Goal: Information Seeking & Learning: Learn about a topic

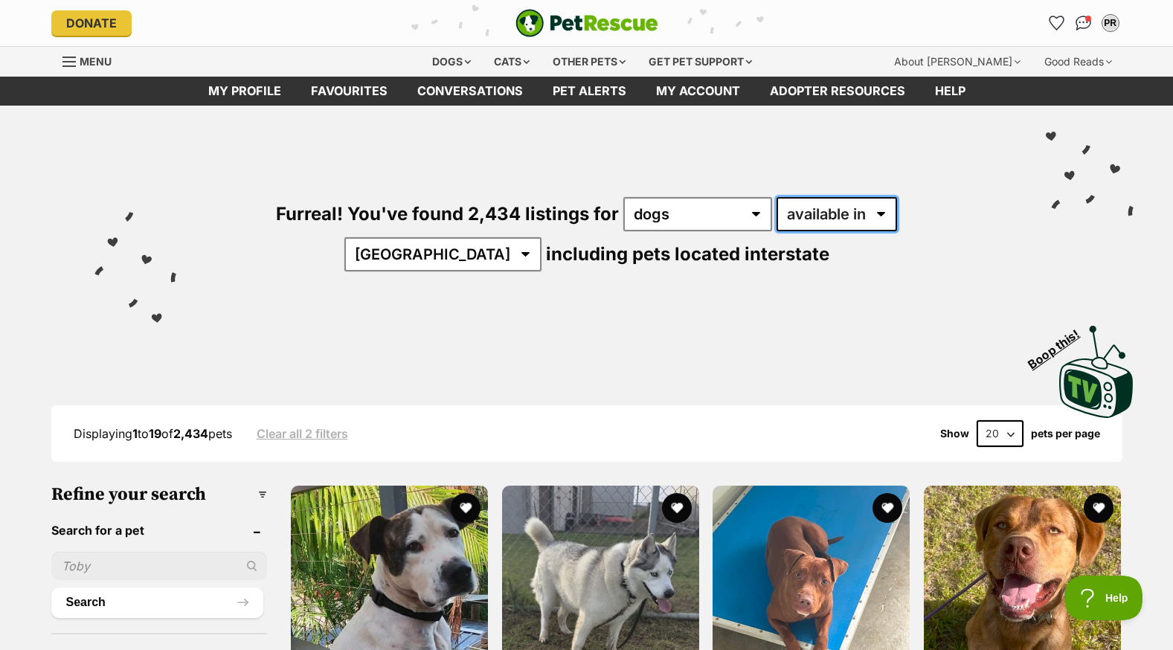
click at [813, 207] on select "available in located in" at bounding box center [836, 214] width 120 height 34
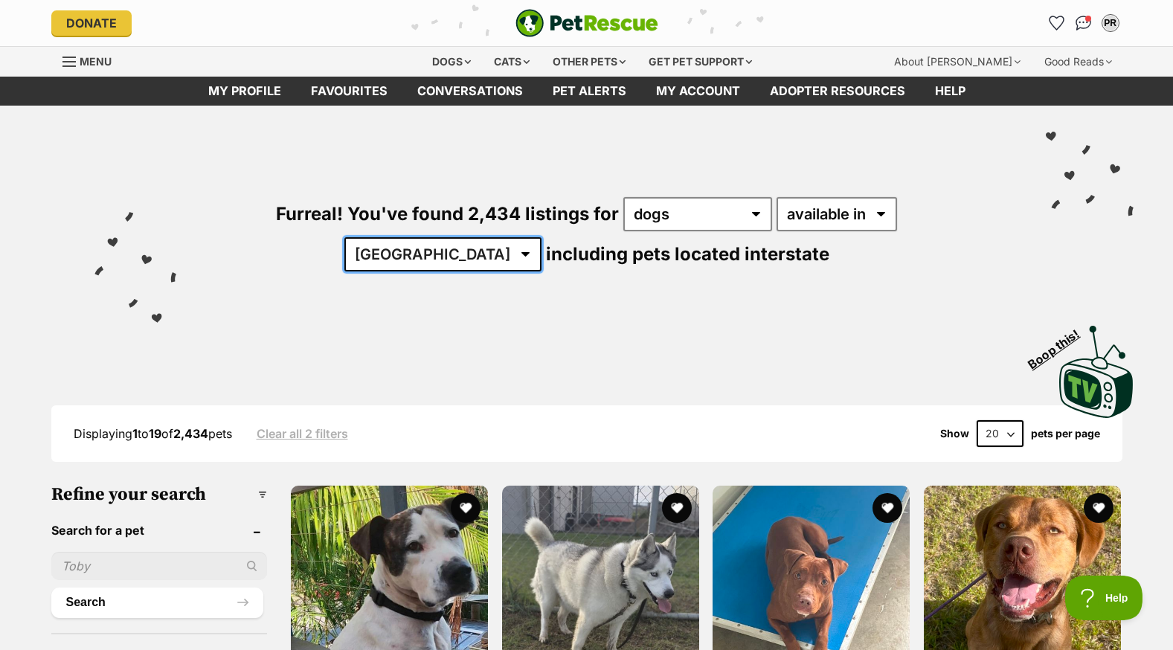
click at [541, 237] on select "Australia ACT NSW NT QLD SA TAS VIC WA" at bounding box center [442, 254] width 197 height 34
select select "QLD"
click at [541, 237] on select "Australia ACT NSW NT QLD SA TAS VIC WA" at bounding box center [442, 254] width 197 height 34
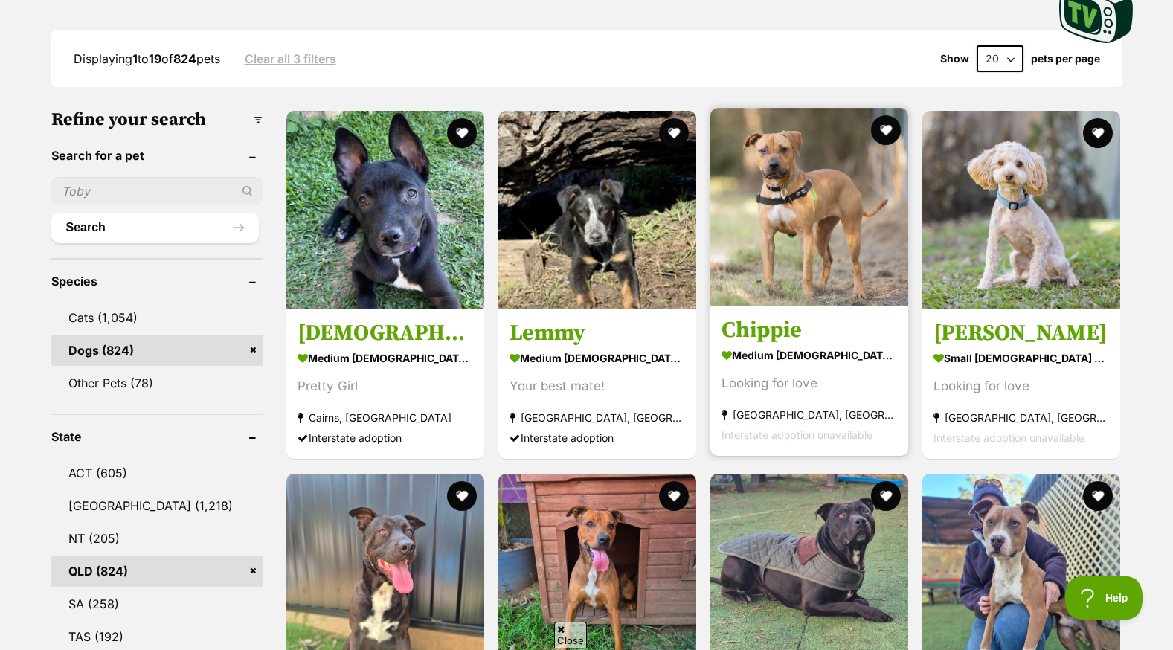
scroll to position [372, 0]
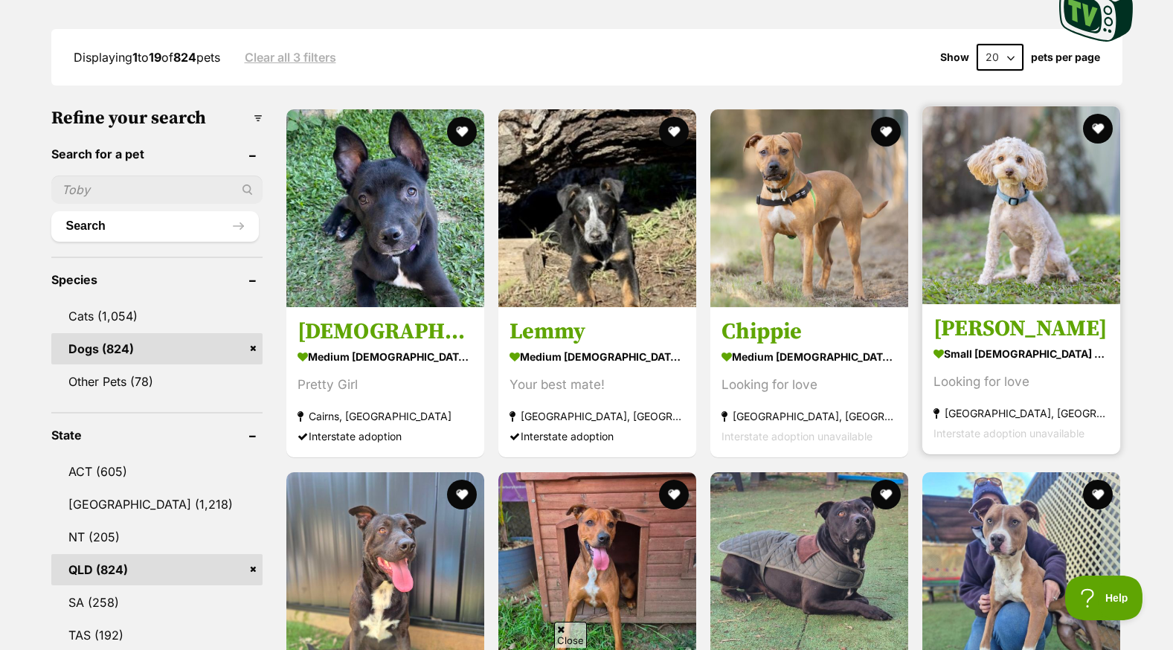
click at [1036, 329] on h3 "Chrysta" at bounding box center [1020, 329] width 175 height 28
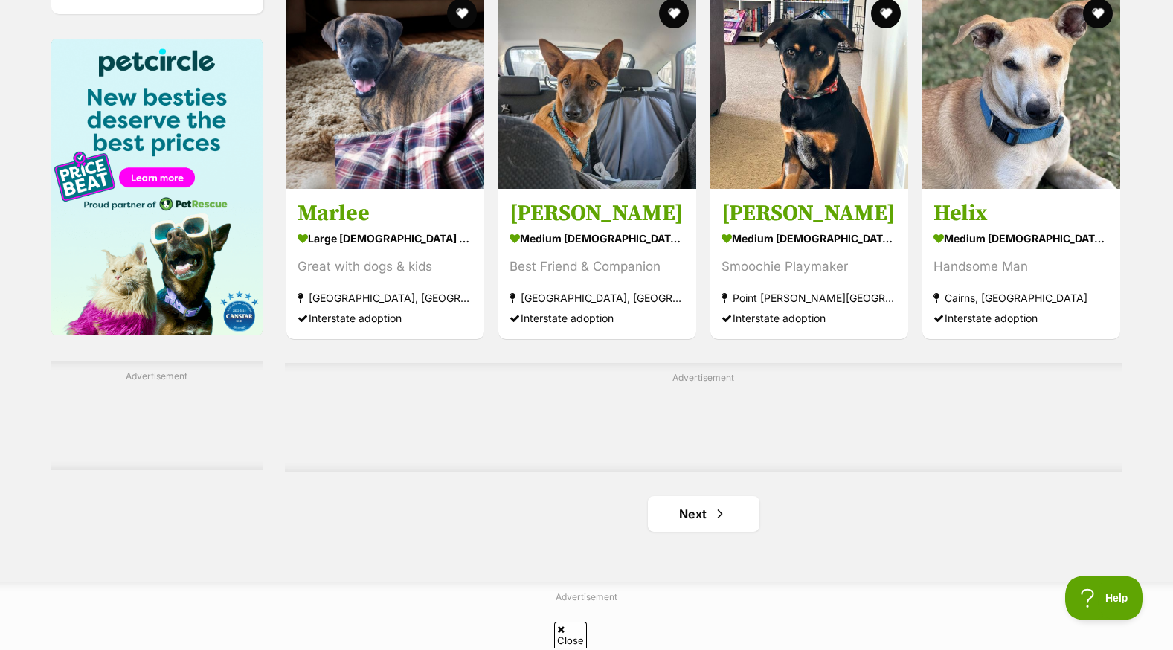
scroll to position [2305, 0]
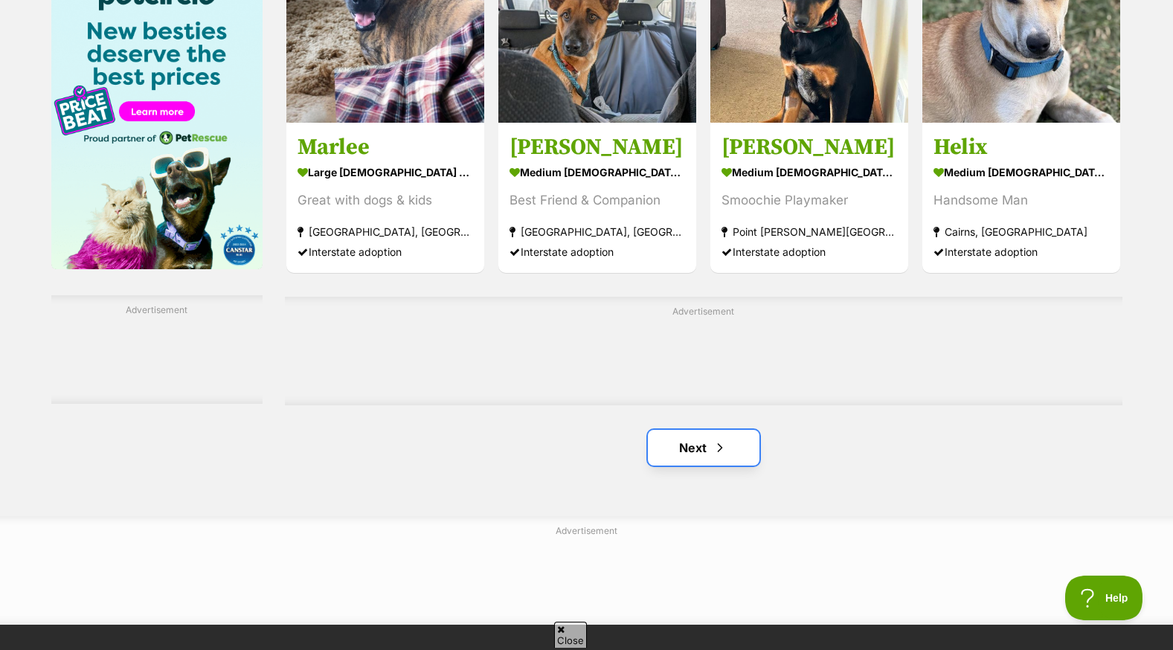
click at [693, 449] on link "Next" at bounding box center [704, 448] width 112 height 36
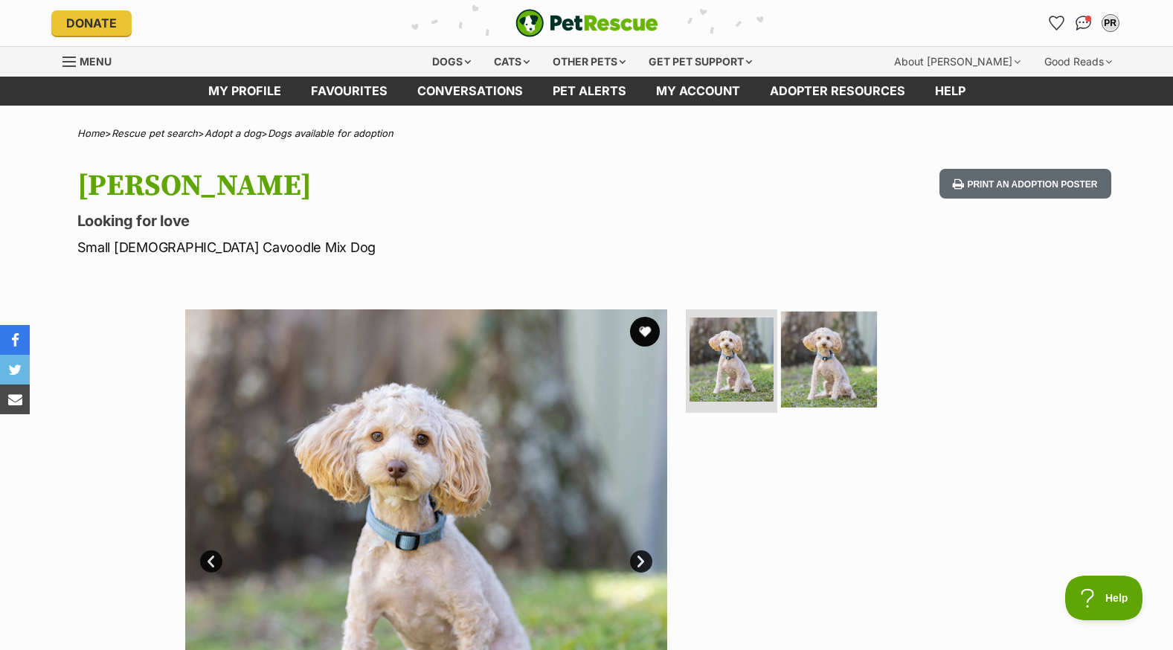
click at [815, 366] on img at bounding box center [829, 359] width 96 height 96
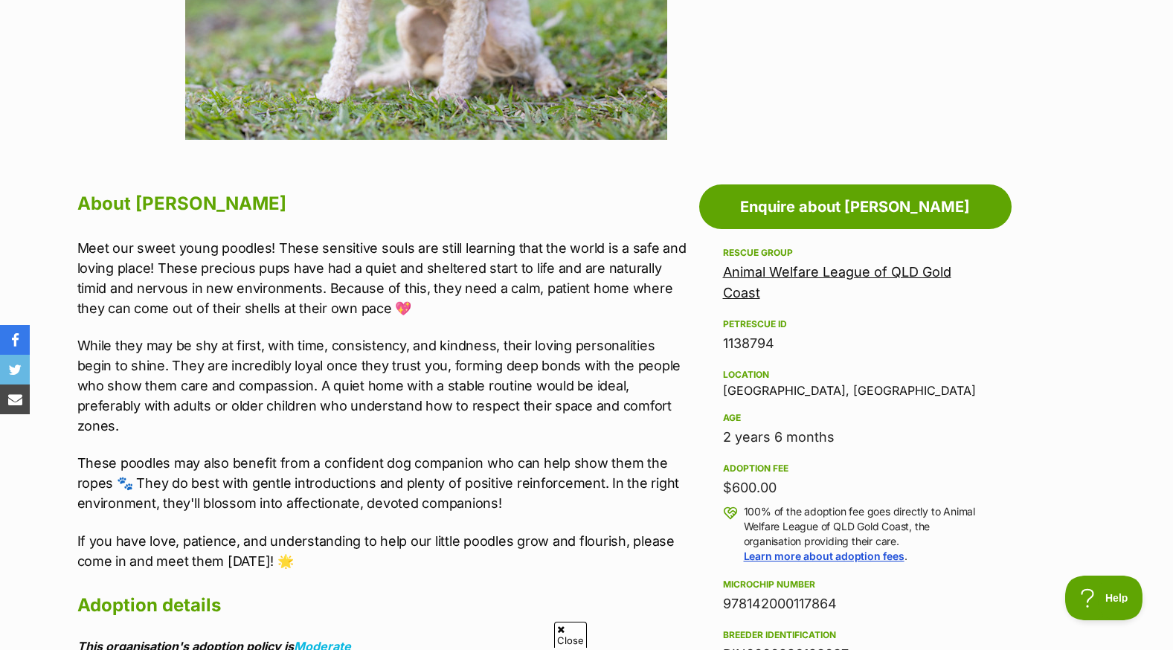
scroll to position [669, 0]
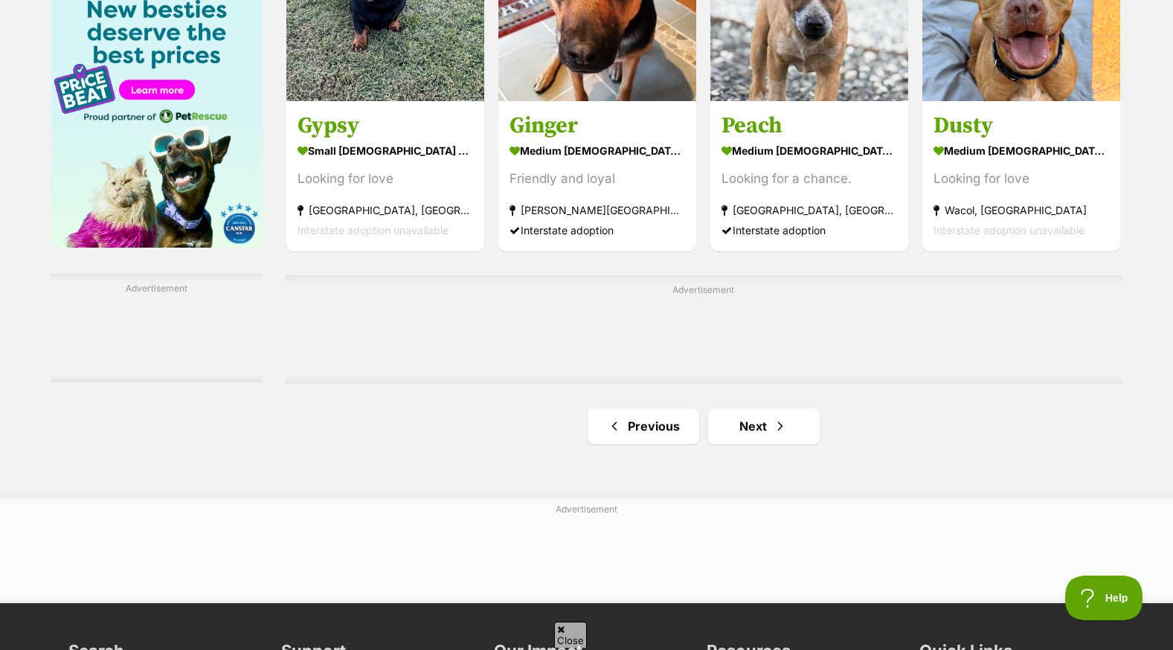
scroll to position [2380, 0]
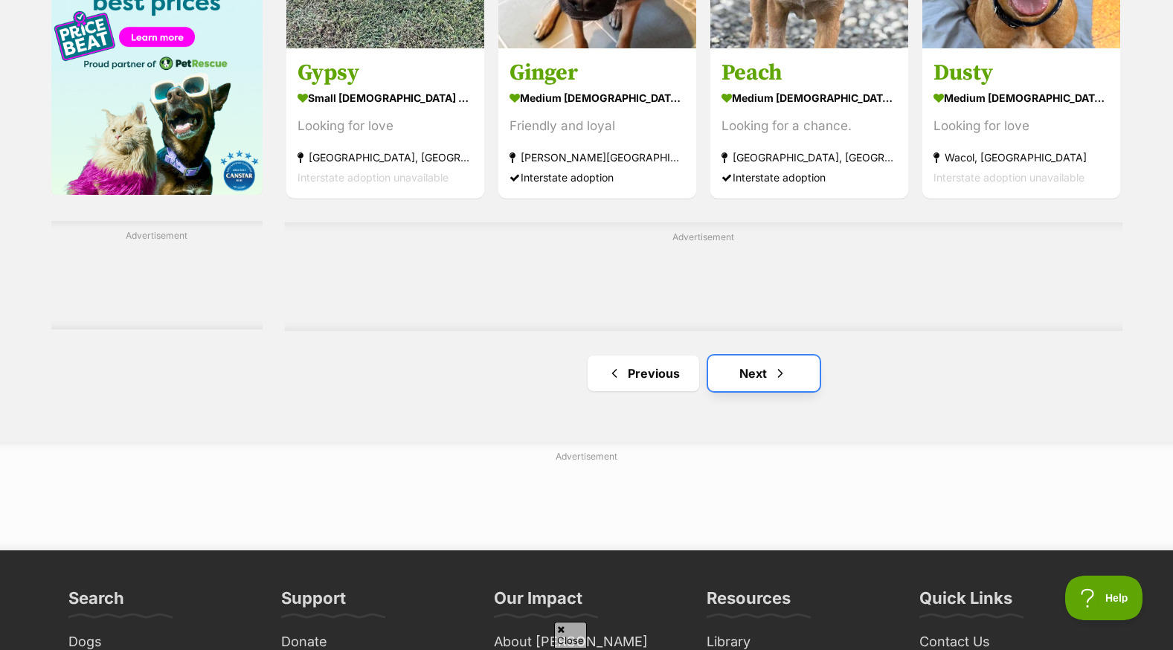
click at [755, 373] on link "Next" at bounding box center [764, 373] width 112 height 36
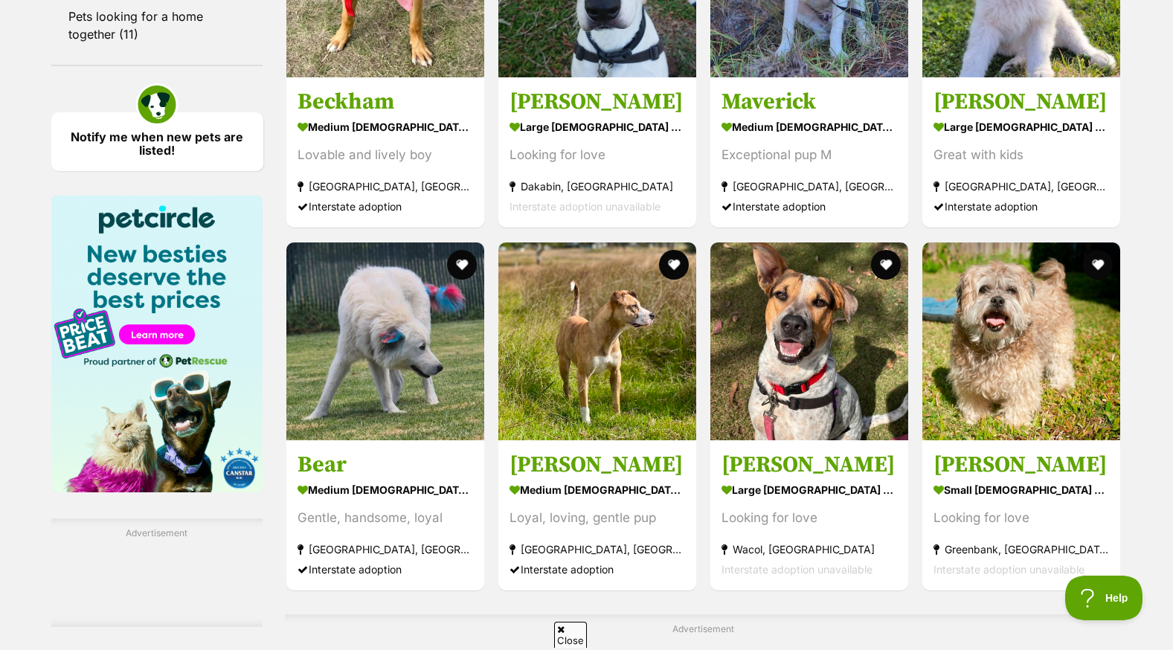
scroll to position [2305, 0]
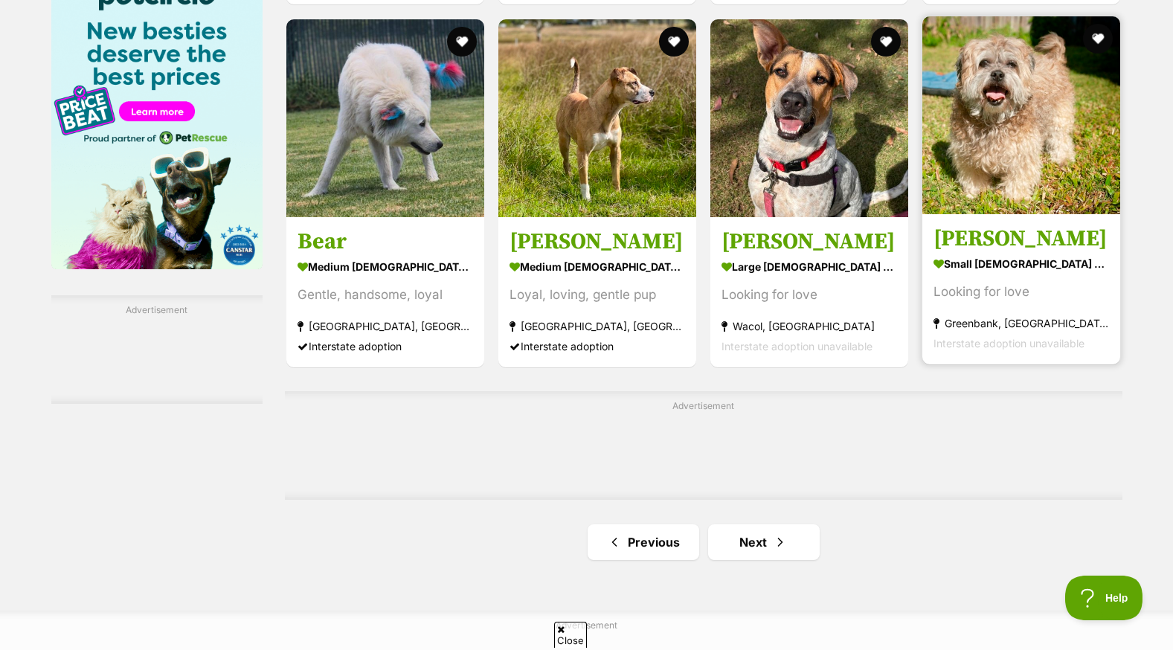
click at [1022, 199] on img at bounding box center [1021, 115] width 198 height 198
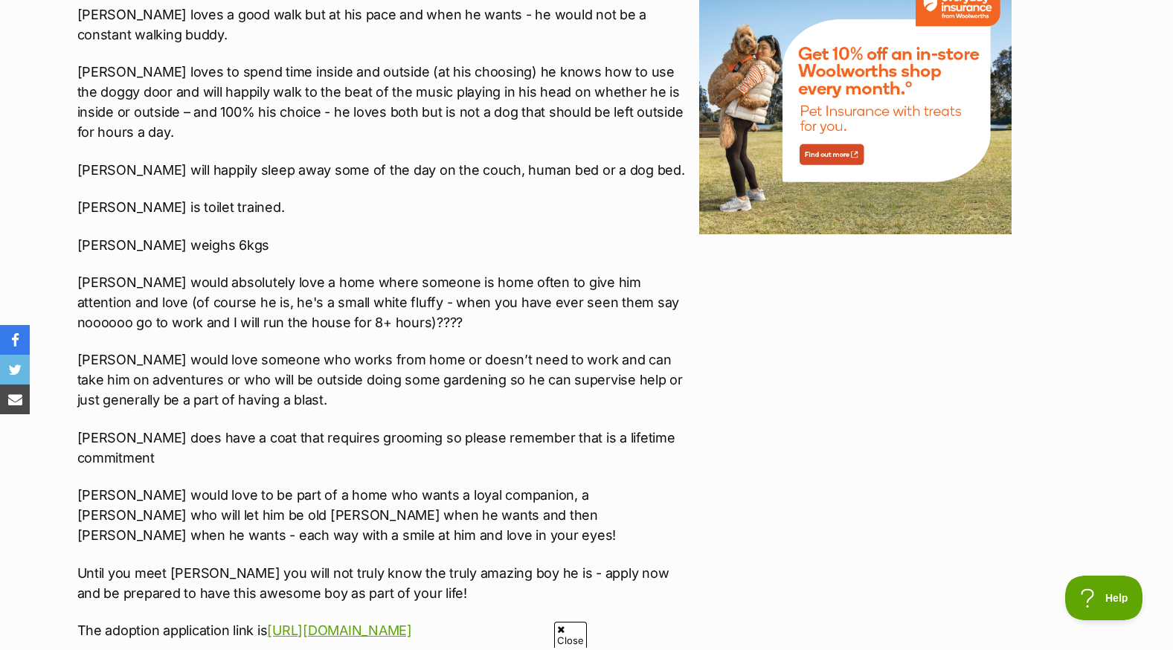
scroll to position [1859, 0]
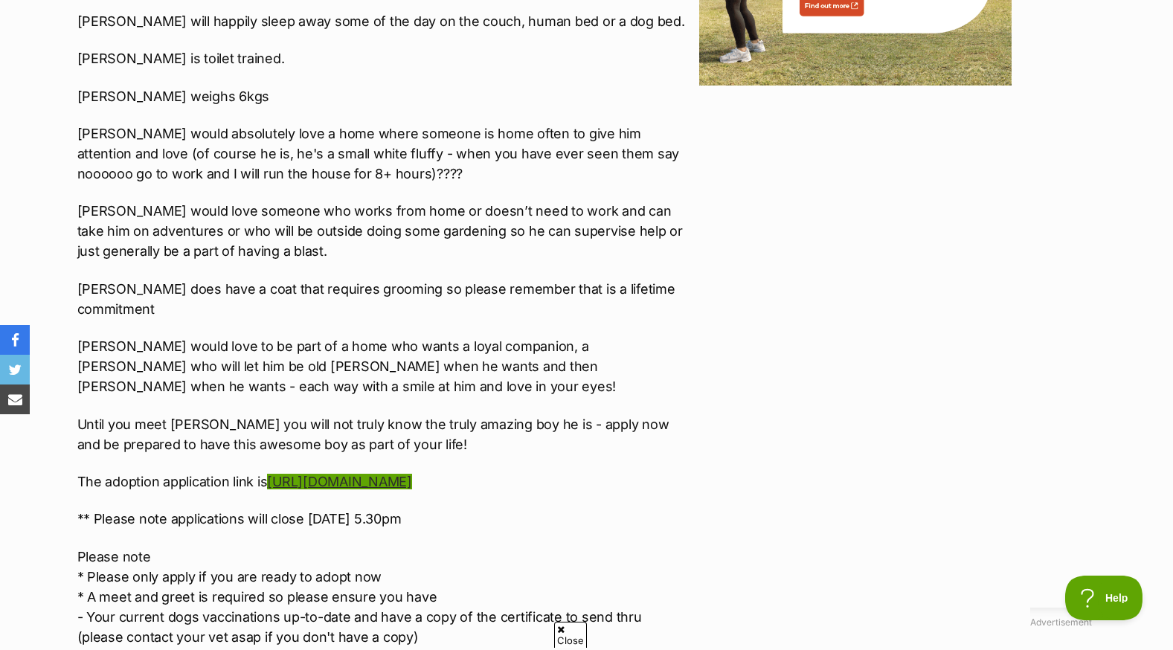
click at [411, 474] on link "[URL][DOMAIN_NAME]" at bounding box center [339, 482] width 144 height 16
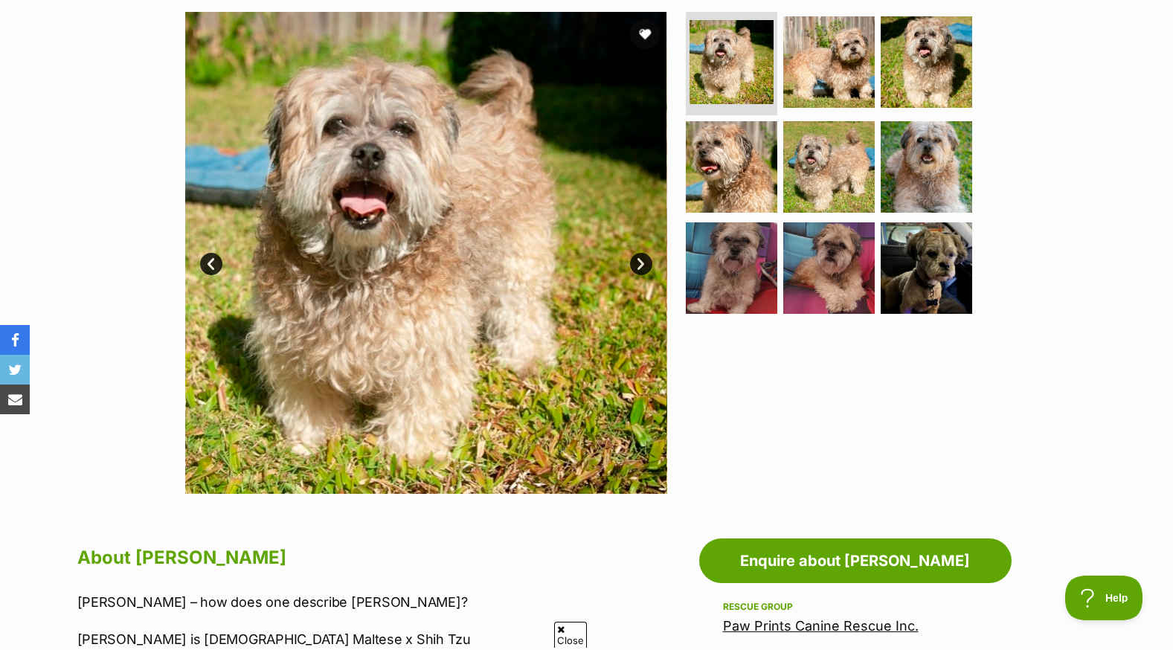
scroll to position [0, 0]
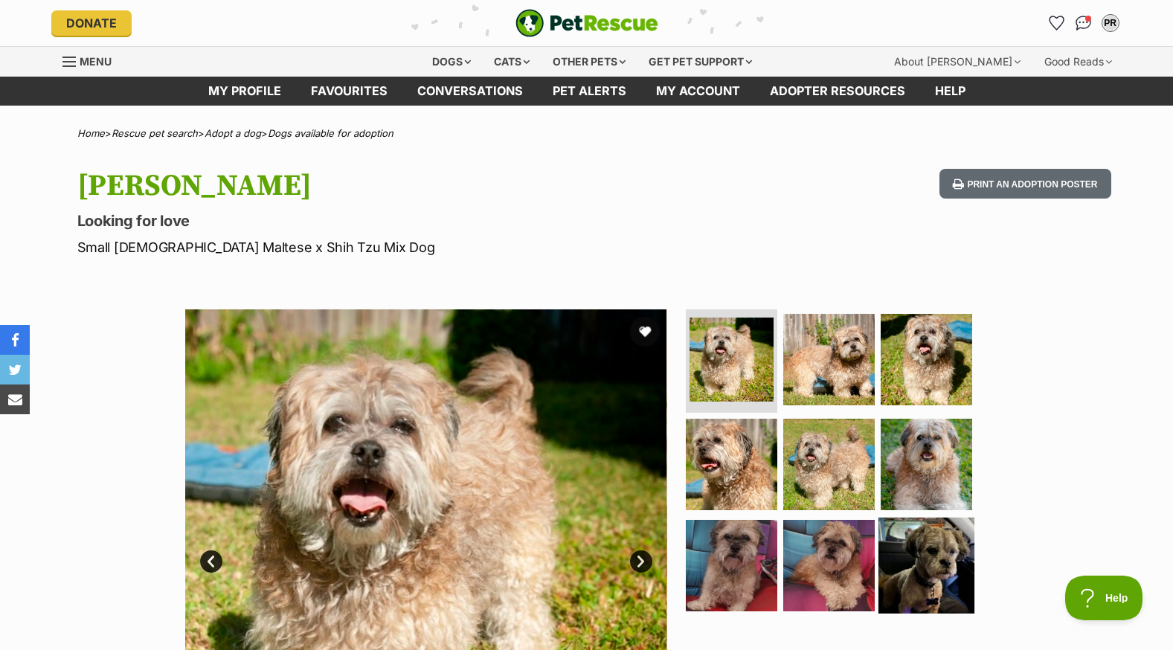
click at [929, 541] on img at bounding box center [926, 566] width 96 height 96
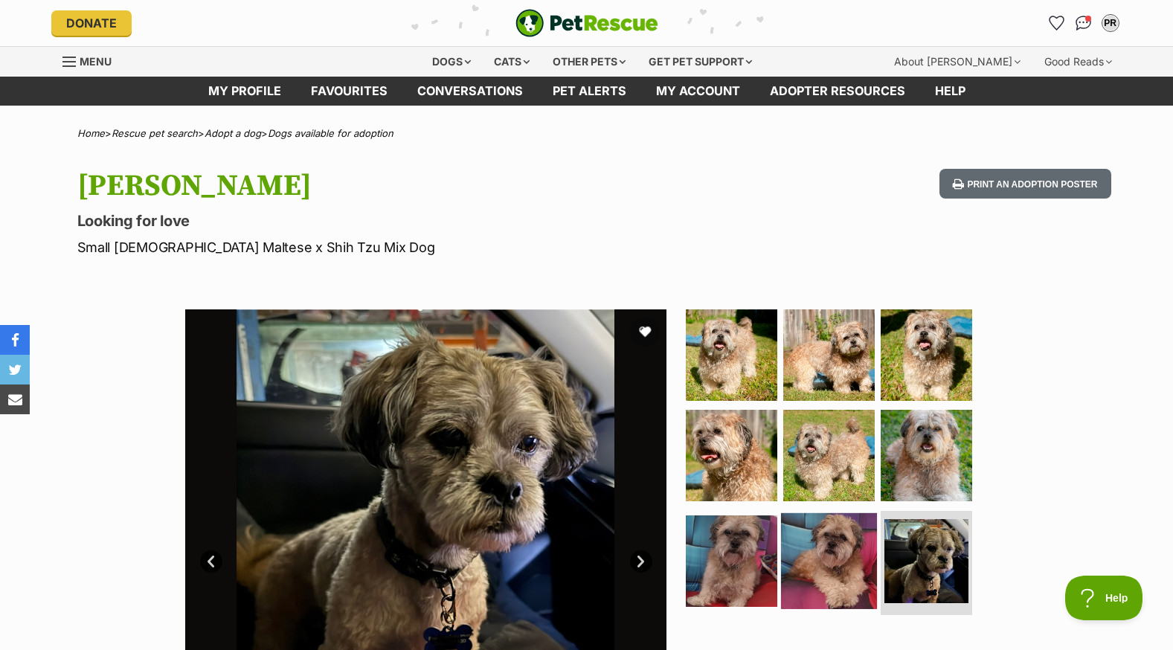
drag, startPoint x: 841, startPoint y: 549, endPoint x: 811, endPoint y: 541, distance: 30.8
click at [840, 549] on img at bounding box center [829, 561] width 96 height 96
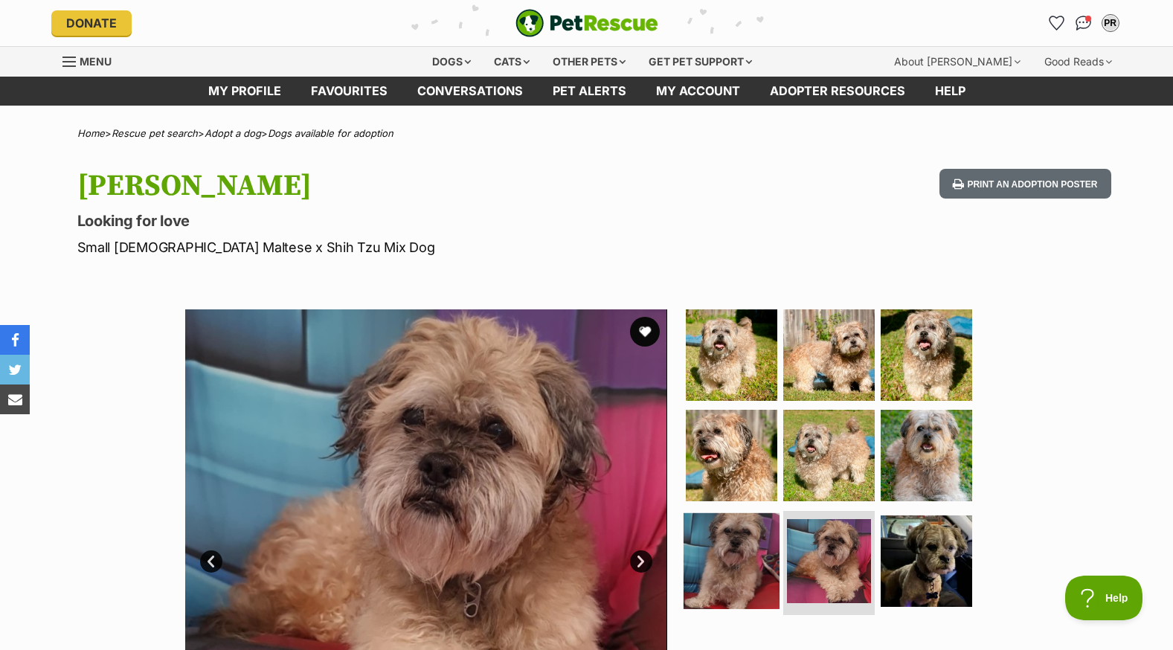
click at [767, 545] on img at bounding box center [731, 561] width 96 height 96
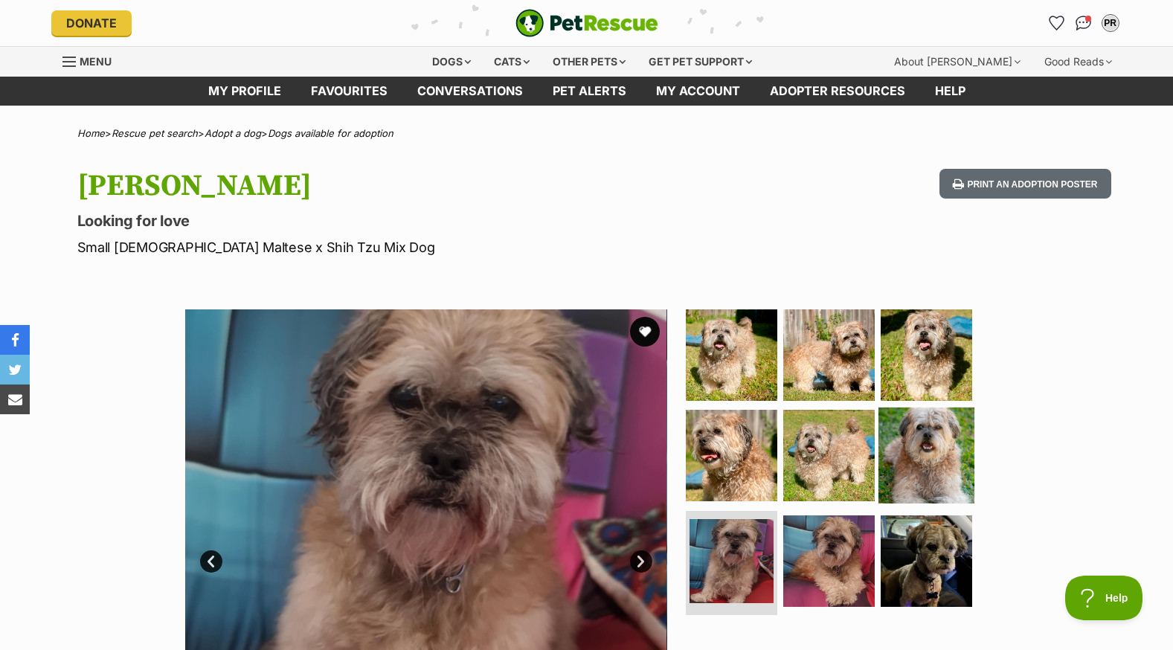
click at [911, 479] on img at bounding box center [926, 455] width 96 height 96
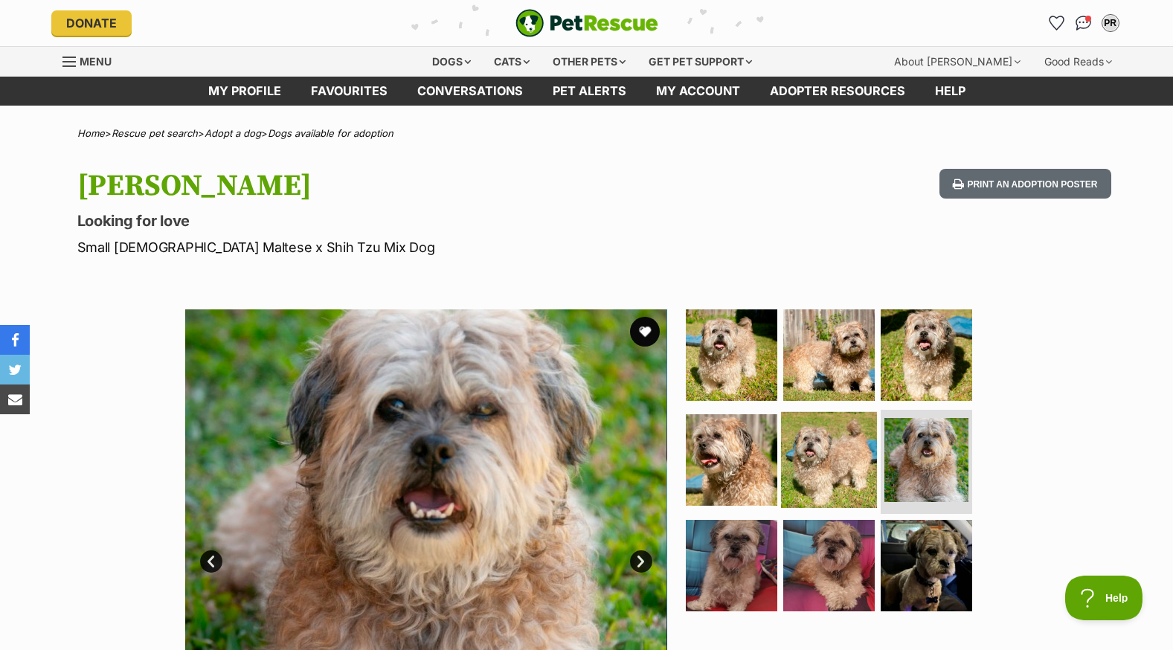
click at [825, 465] on img at bounding box center [829, 460] width 96 height 96
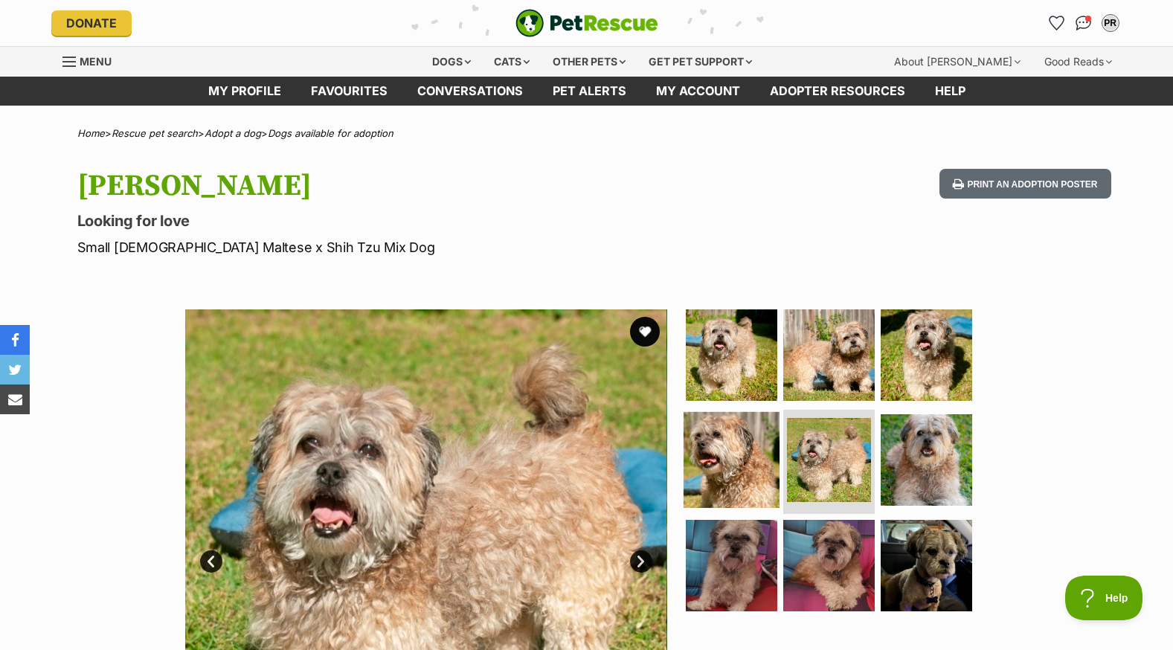
click at [747, 457] on img at bounding box center [731, 460] width 96 height 96
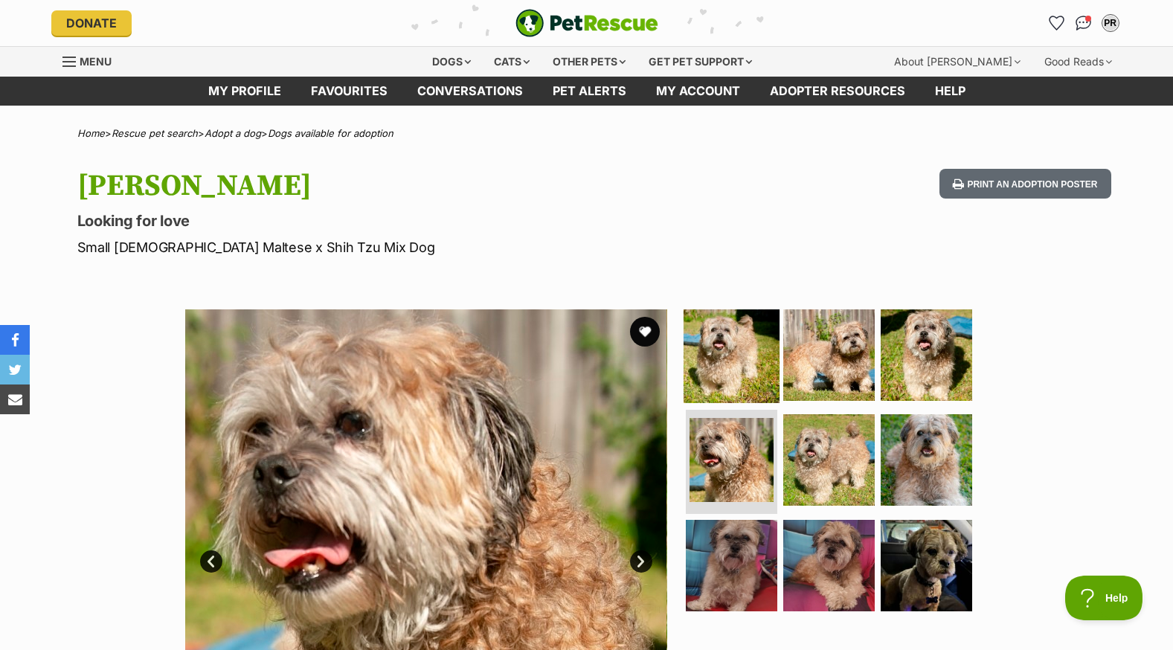
click at [739, 351] on img at bounding box center [731, 354] width 96 height 96
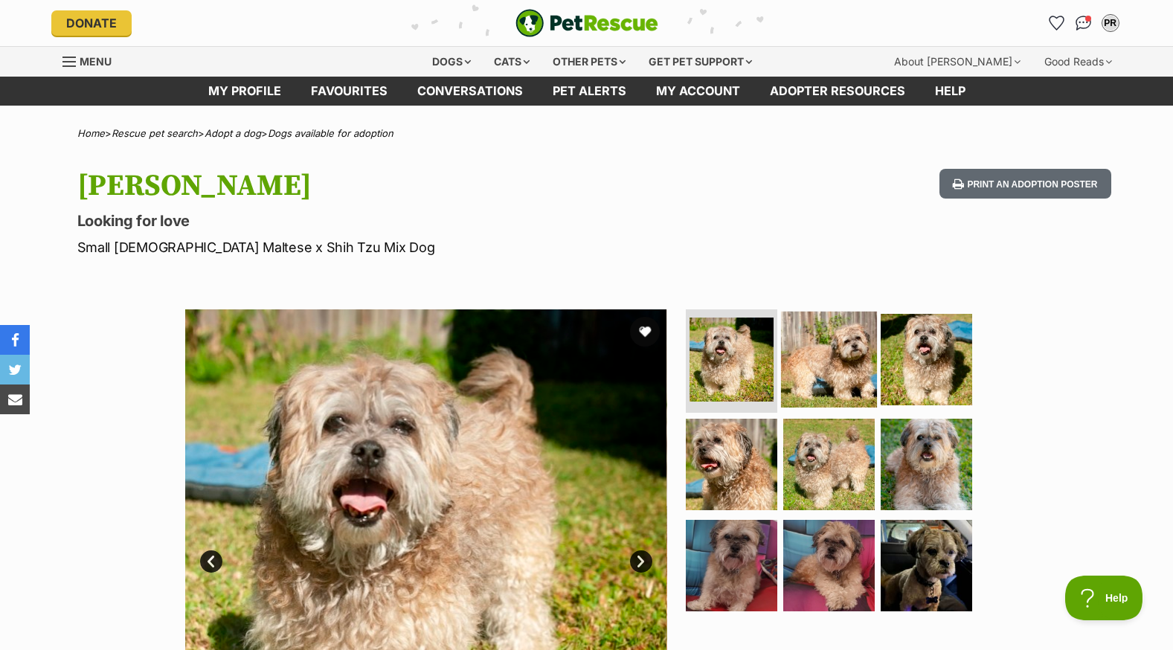
click at [808, 343] on img at bounding box center [829, 359] width 96 height 96
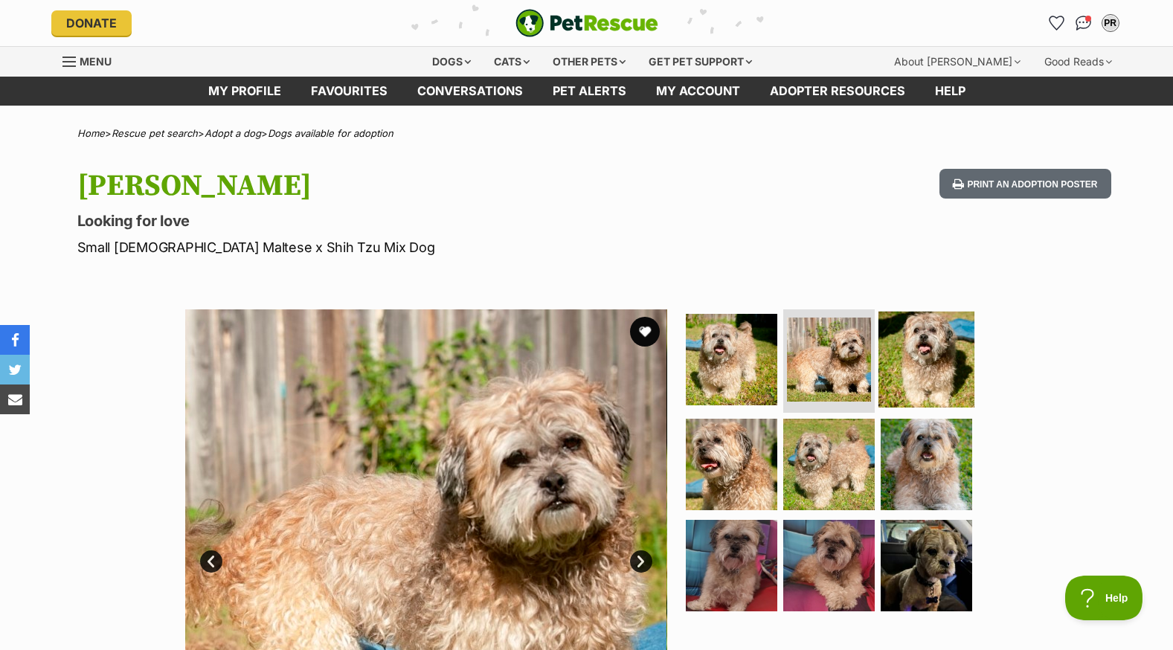
click at [935, 346] on img at bounding box center [926, 359] width 96 height 96
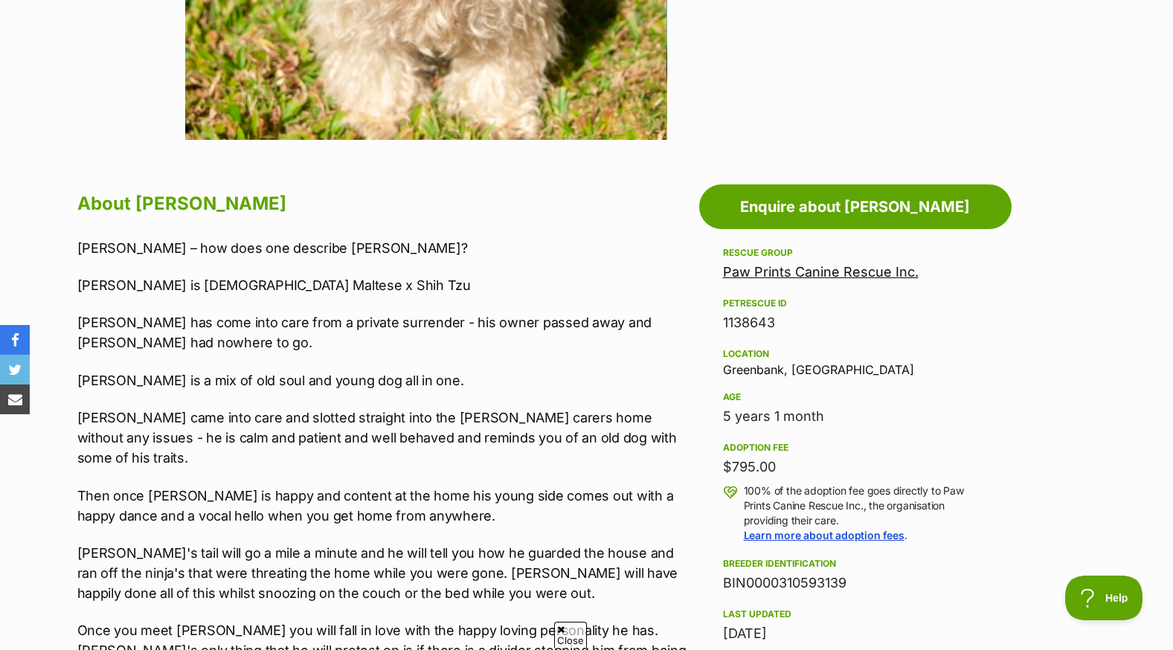
scroll to position [669, 0]
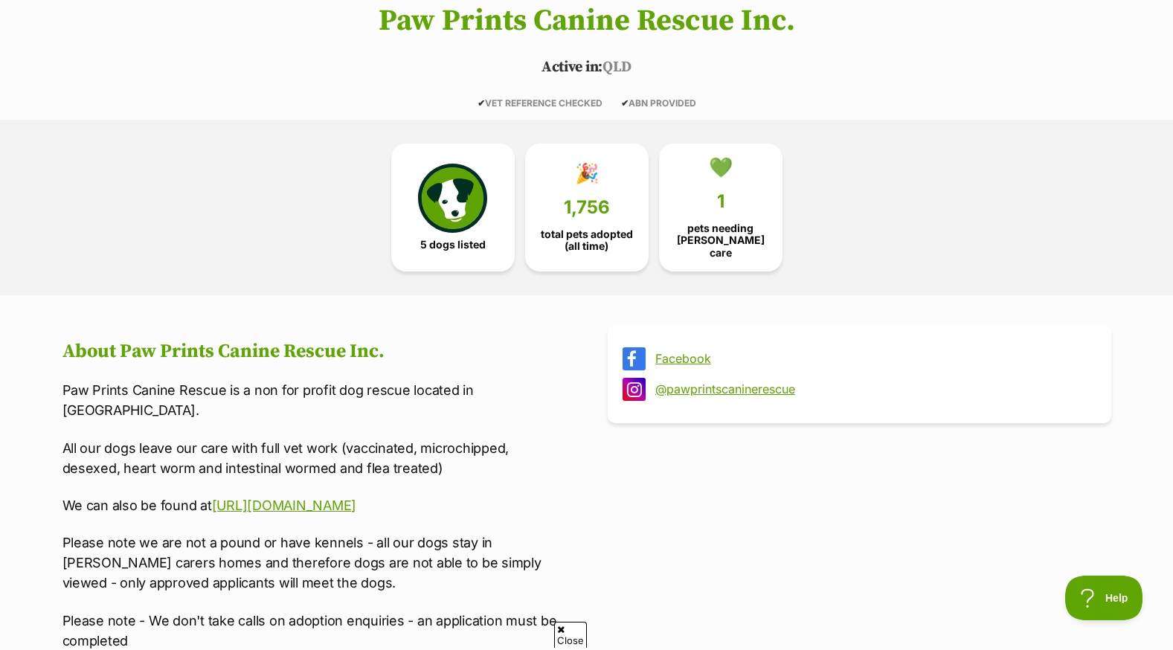
scroll to position [297, 0]
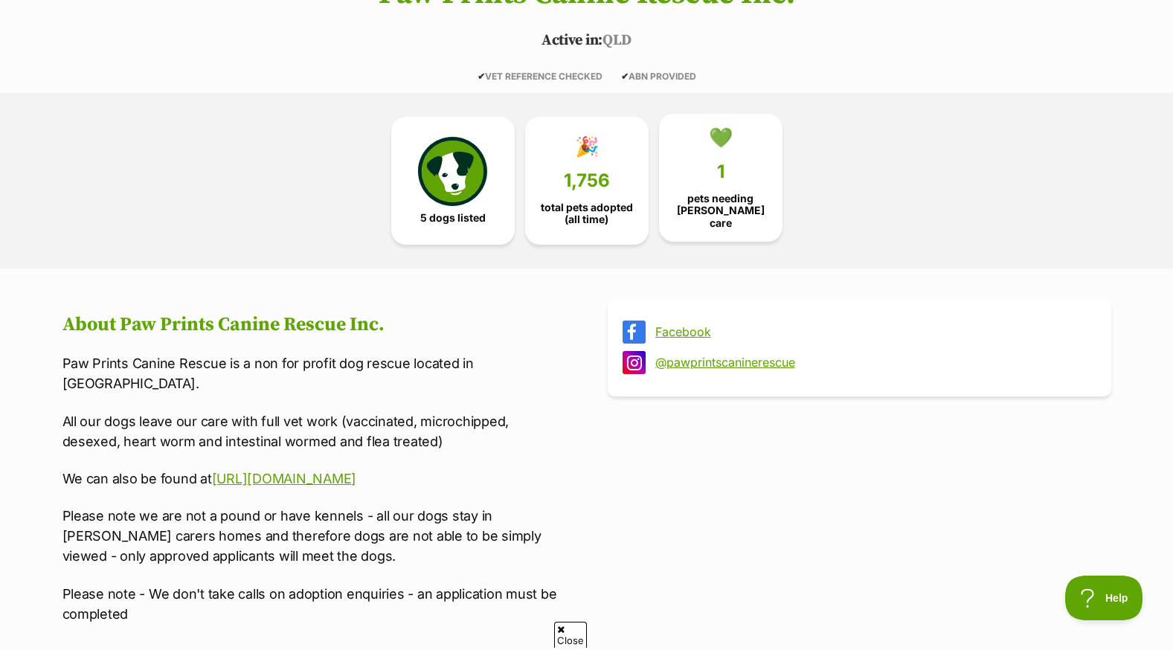
click at [741, 172] on link "💚 1 pets needing foster care" at bounding box center [720, 178] width 123 height 128
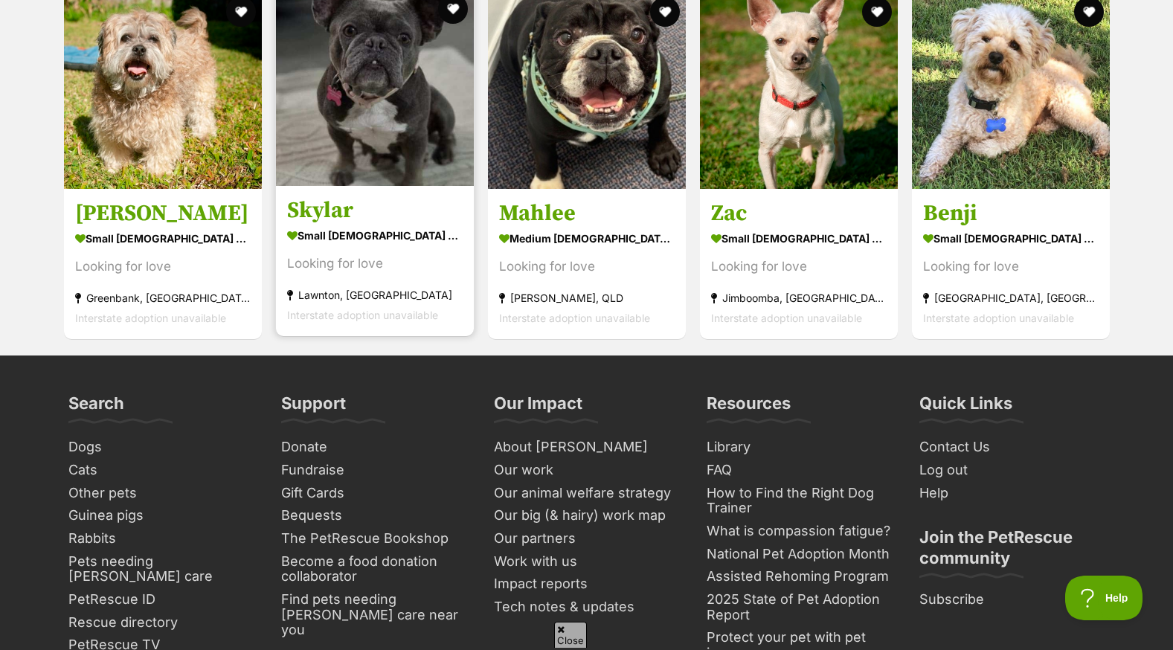
scroll to position [1512, 0]
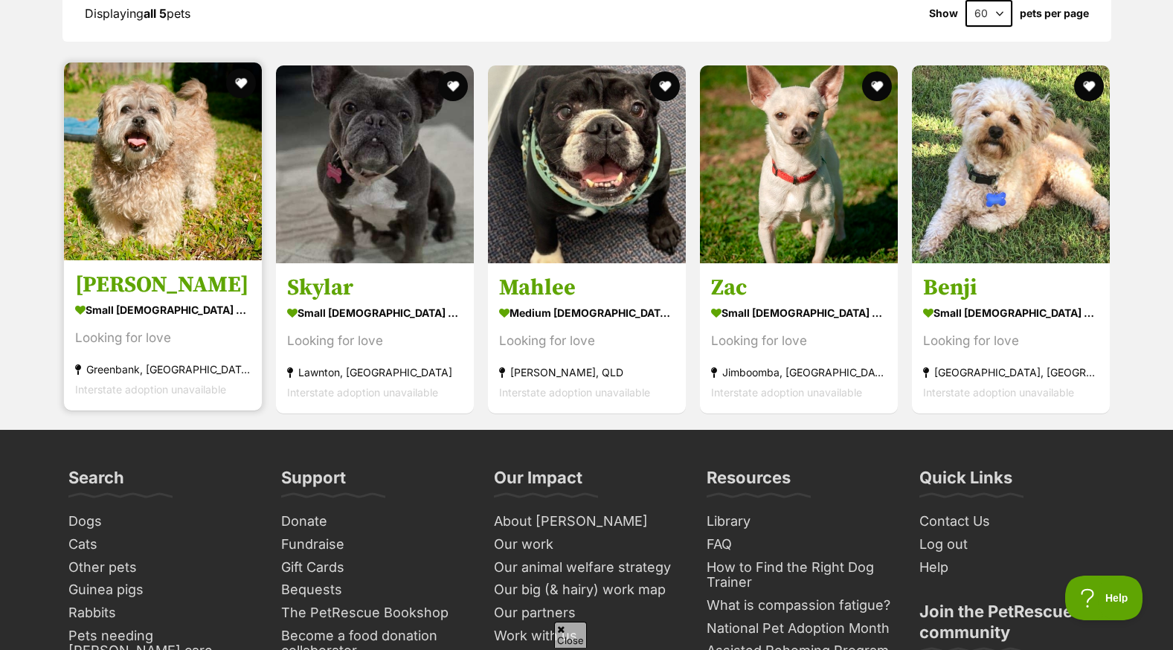
click at [161, 170] on img at bounding box center [163, 161] width 198 height 198
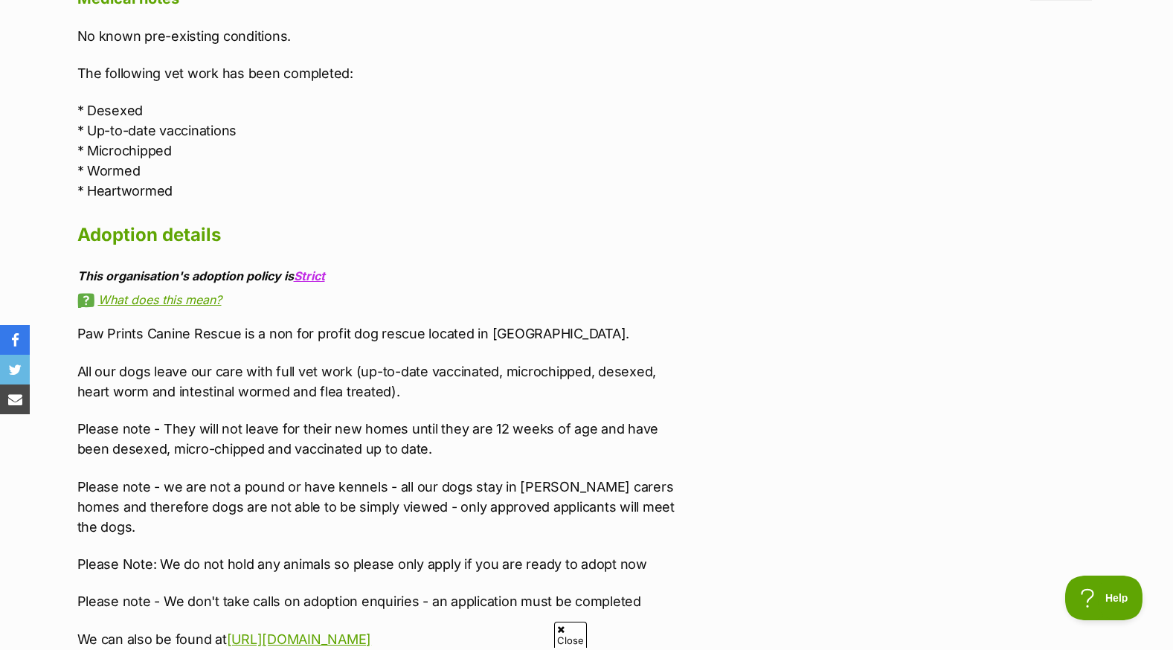
scroll to position [2603, 0]
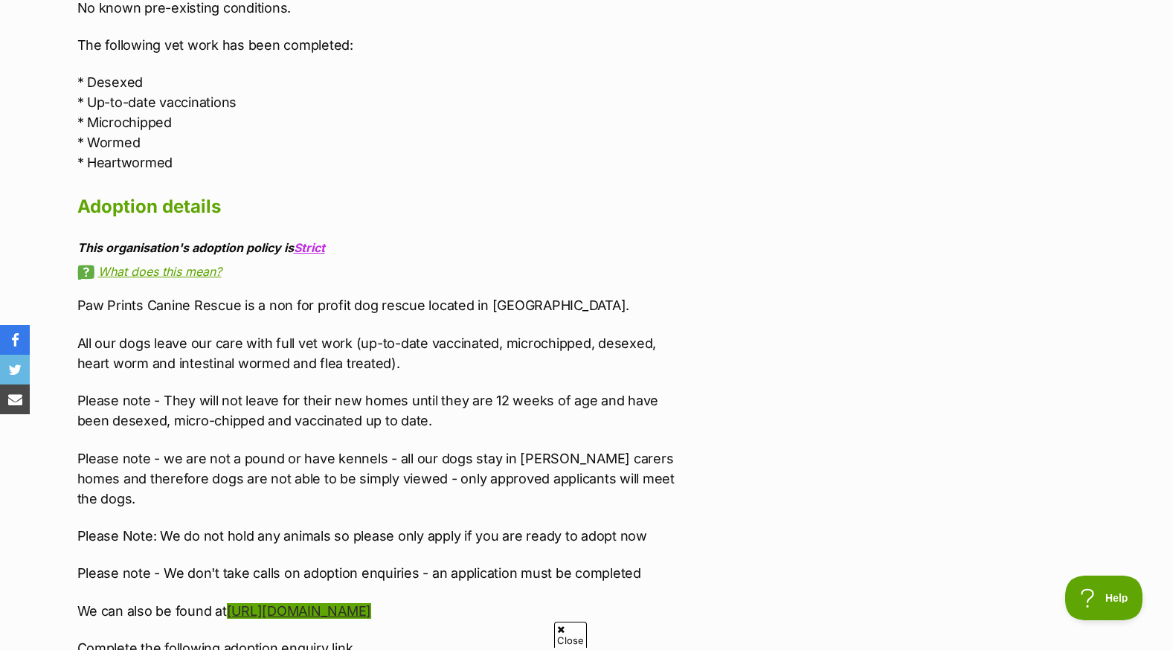
click at [371, 603] on link "[URL][DOMAIN_NAME]" at bounding box center [299, 611] width 144 height 16
